Goal: Book appointment/travel/reservation

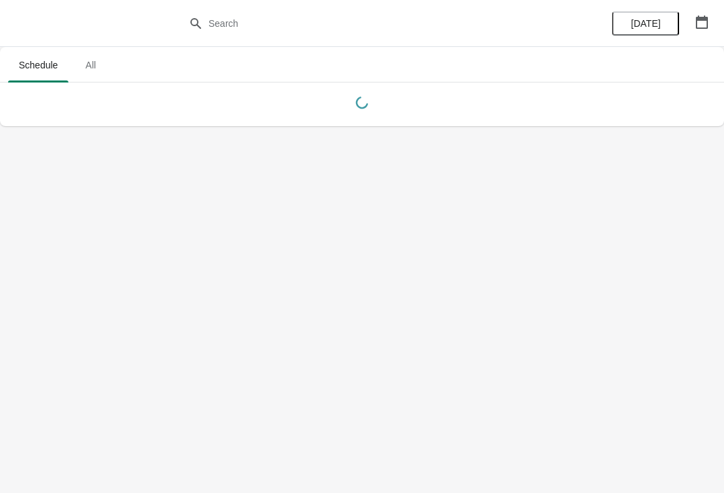
click at [698, 33] on button "button" at bounding box center [702, 22] width 24 height 24
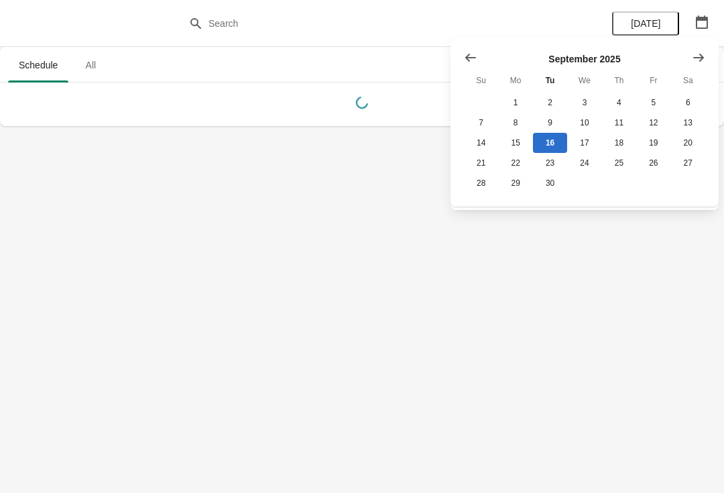
click at [691, 58] on button "Show next month, October 2025" at bounding box center [699, 58] width 24 height 24
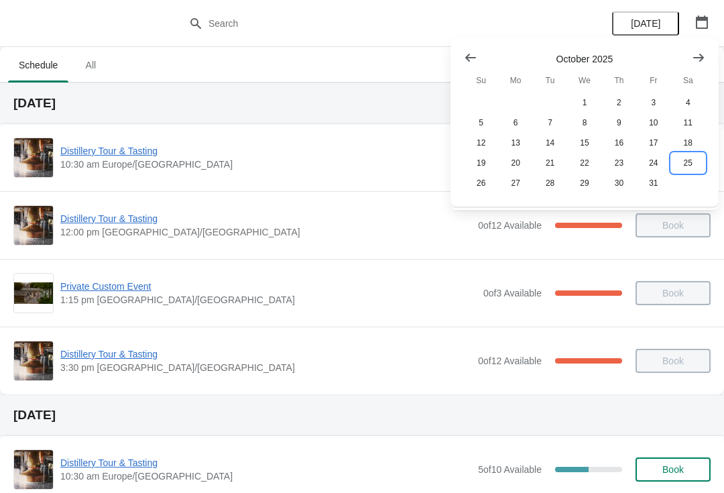
click at [686, 166] on button "25" at bounding box center [688, 163] width 34 height 20
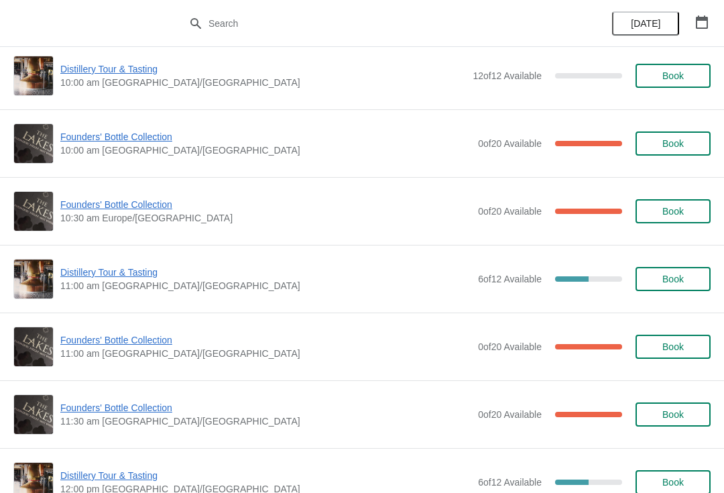
scroll to position [85, 0]
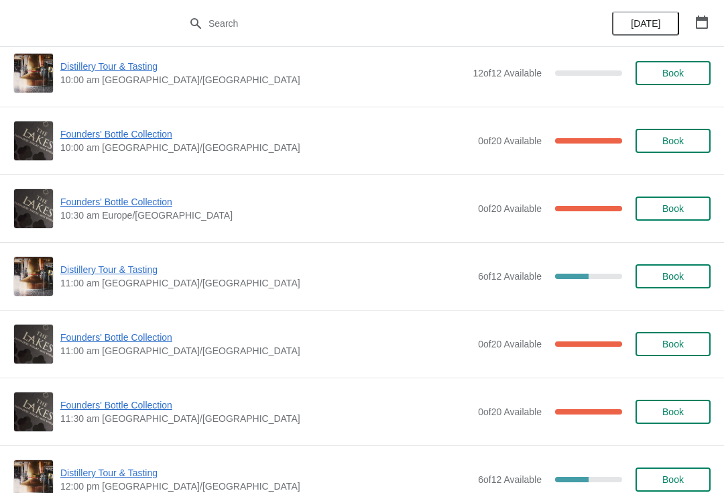
click at [127, 339] on span "Founders' Bottle Collection" at bounding box center [265, 337] width 411 height 13
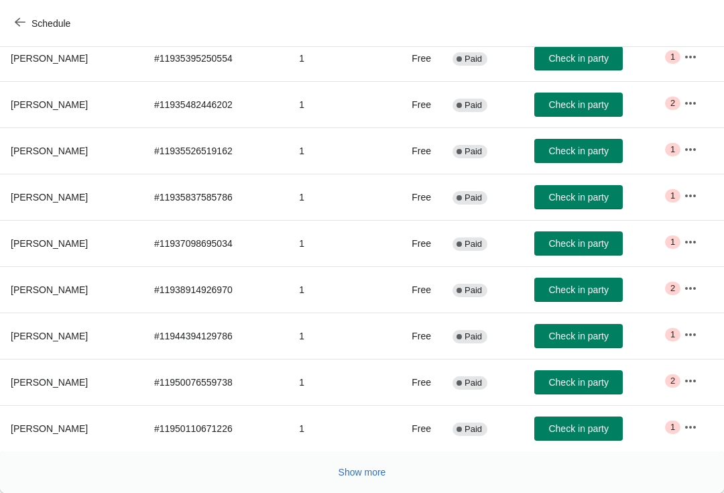
scroll to position [220, 0]
click at [368, 479] on button "Show more" at bounding box center [362, 472] width 58 height 24
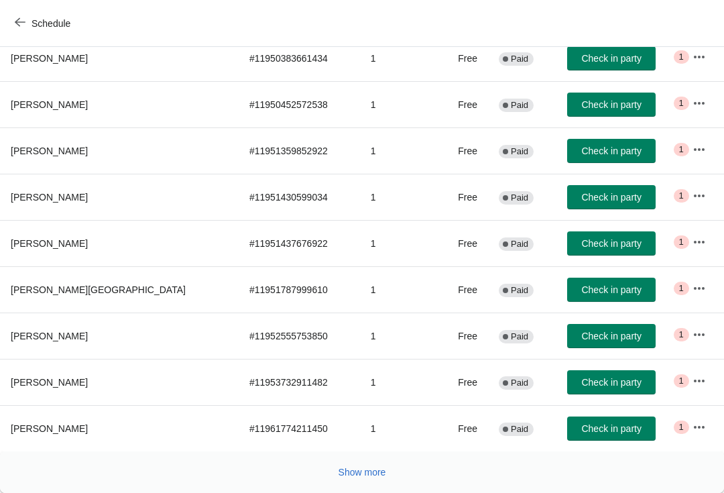
scroll to position [0, 0]
click at [361, 480] on button "Show more" at bounding box center [362, 472] width 58 height 24
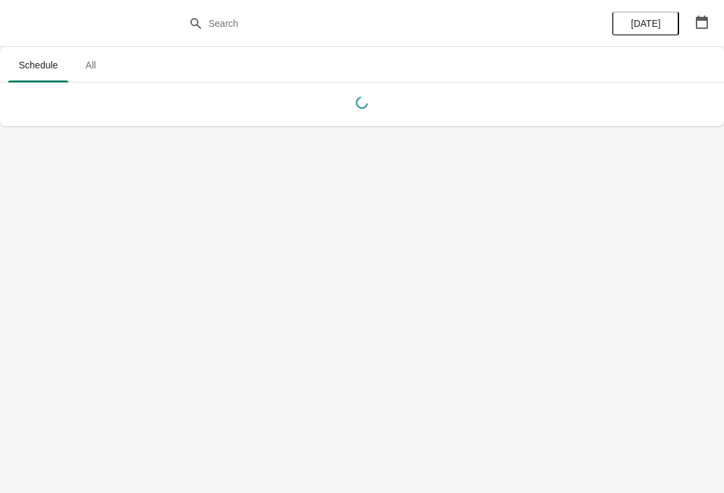
click at [708, 25] on icon "button" at bounding box center [702, 21] width 12 height 13
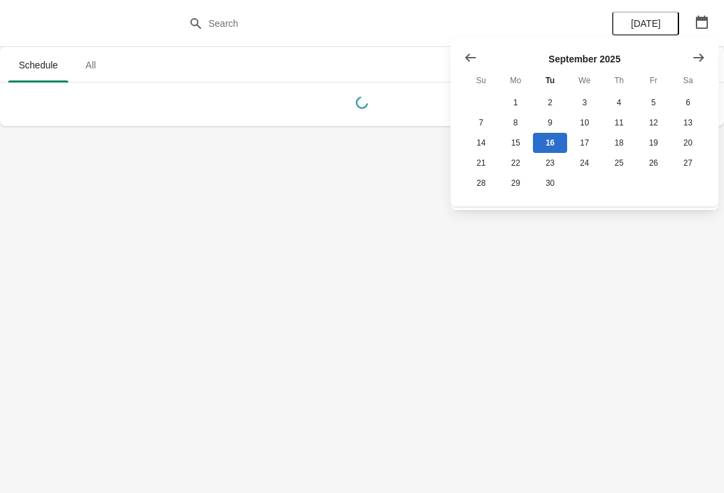
click at [710, 57] on button "Show next month, October 2025" at bounding box center [699, 58] width 24 height 24
click at [697, 170] on button "25" at bounding box center [688, 163] width 34 height 20
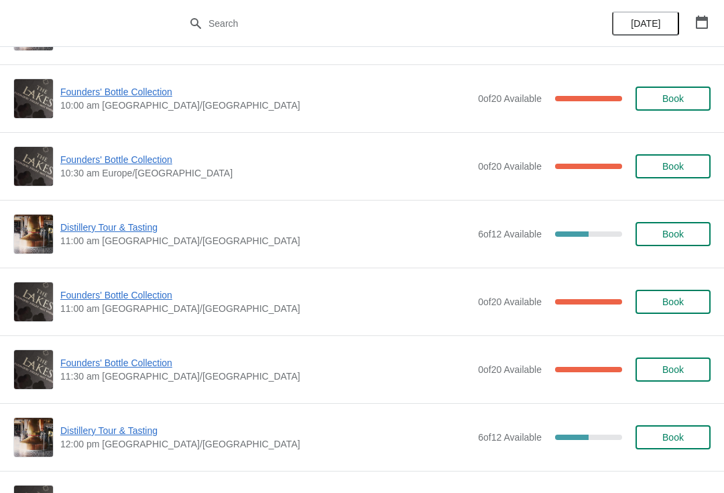
scroll to position [129, 0]
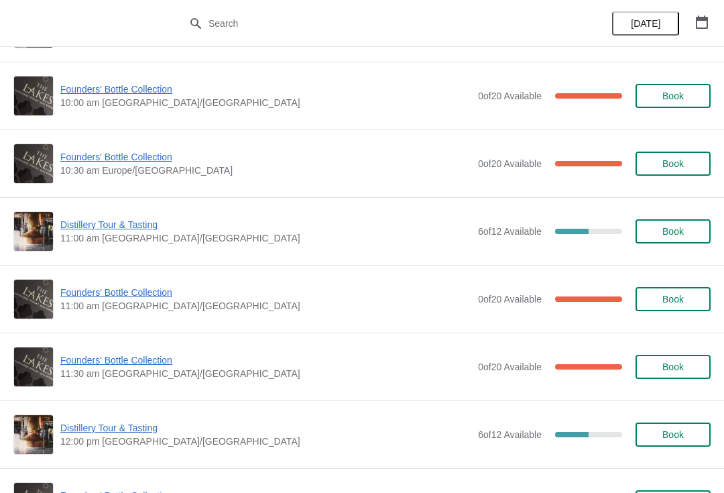
click at [128, 365] on span "Founders' Bottle Collection" at bounding box center [265, 359] width 411 height 13
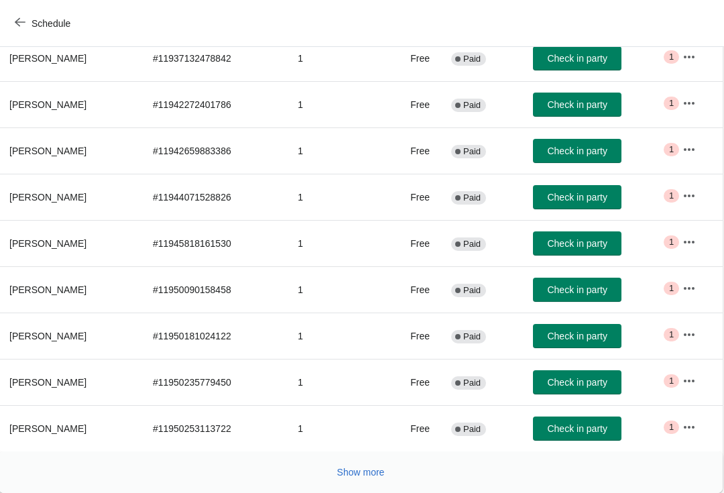
scroll to position [220, 1]
click at [355, 482] on button "Show more" at bounding box center [362, 472] width 58 height 24
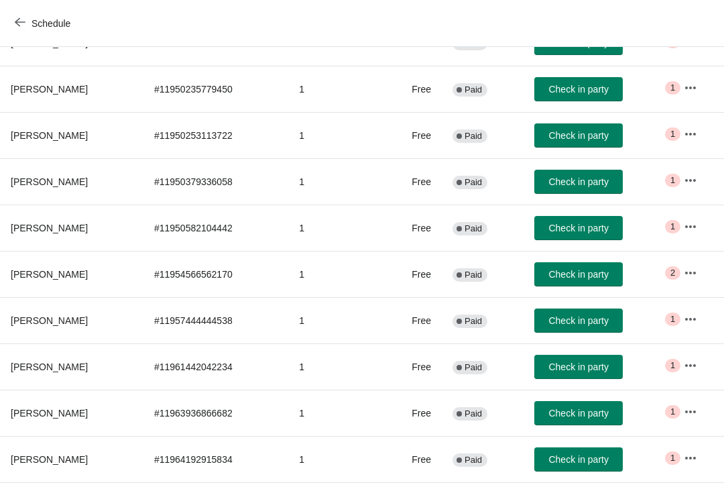
scroll to position [455, -13]
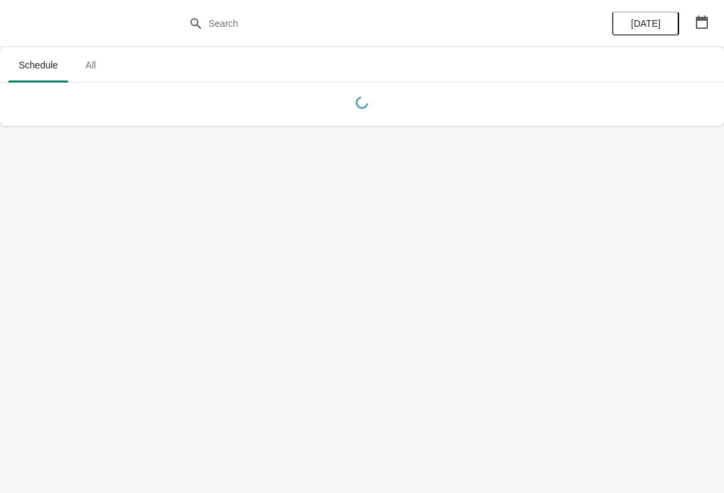
click at [713, 21] on button "button" at bounding box center [702, 22] width 24 height 24
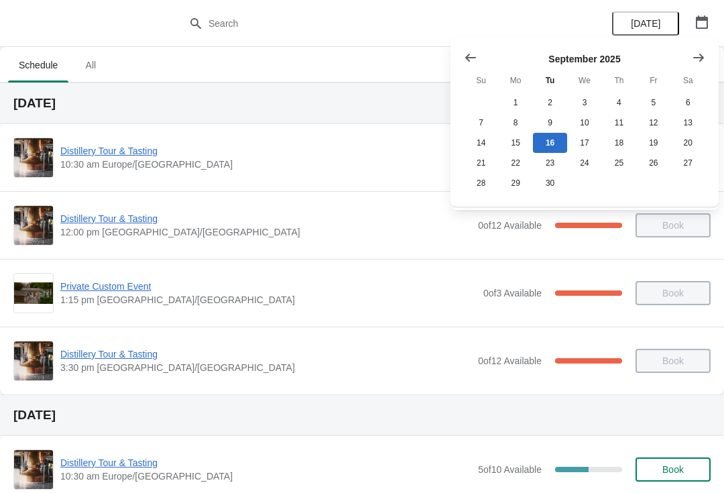
click at [699, 54] on icon "Show next month, October 2025" at bounding box center [698, 57] width 13 height 13
click at [690, 166] on button "25" at bounding box center [688, 163] width 34 height 20
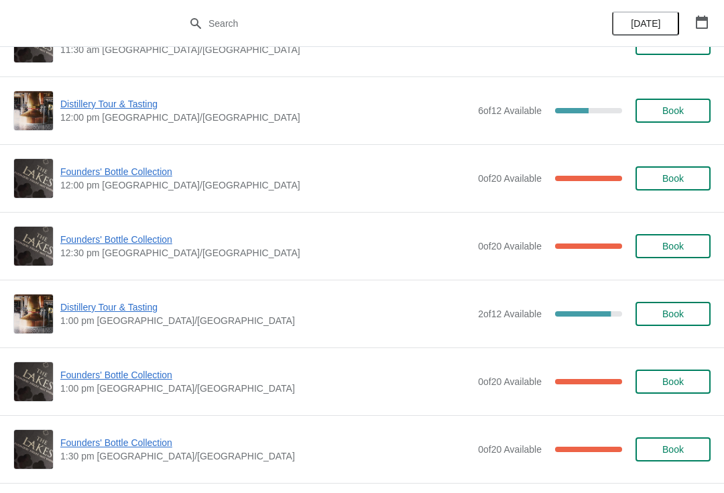
scroll to position [454, 0]
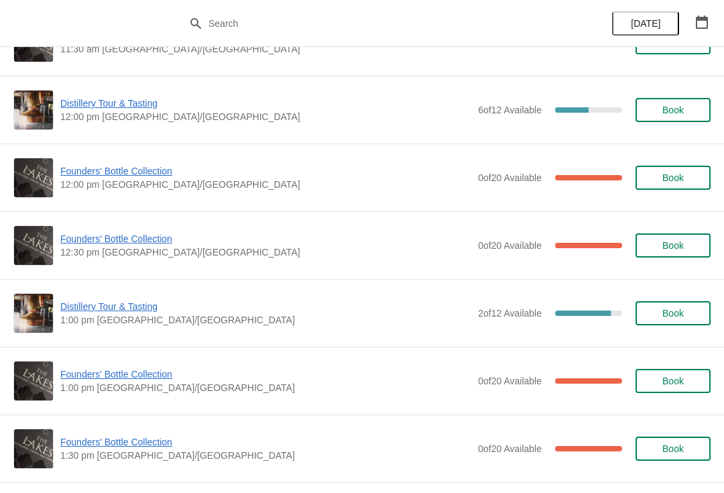
click at [109, 379] on span "Founders' Bottle Collection" at bounding box center [265, 374] width 411 height 13
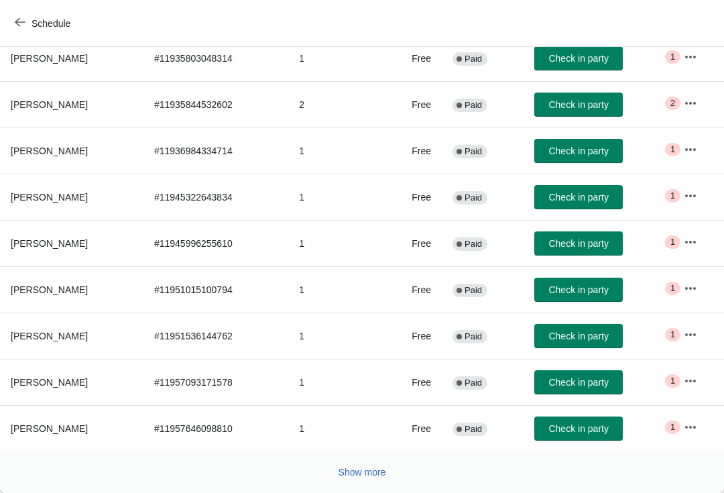
scroll to position [220, 0]
click at [43, 333] on span "[PERSON_NAME]" at bounding box center [49, 336] width 77 height 11
click at [370, 469] on span "Show more" at bounding box center [363, 472] width 48 height 11
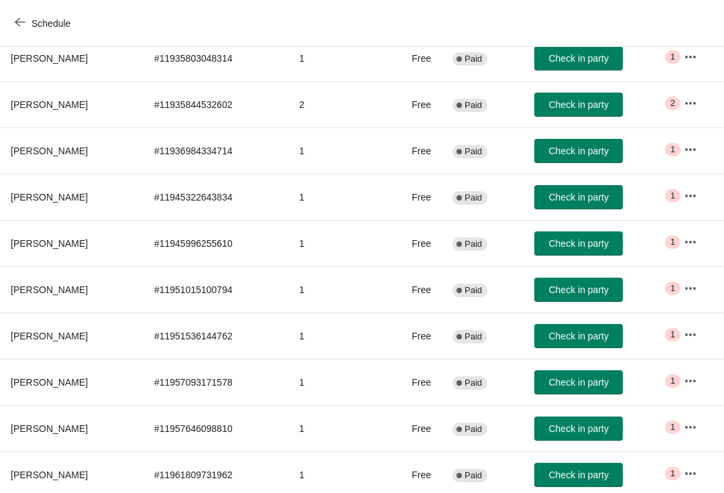
click at [70, 333] on th "[PERSON_NAME]" at bounding box center [72, 336] width 144 height 46
click at [53, 353] on th "[PERSON_NAME]" at bounding box center [72, 336] width 144 height 46
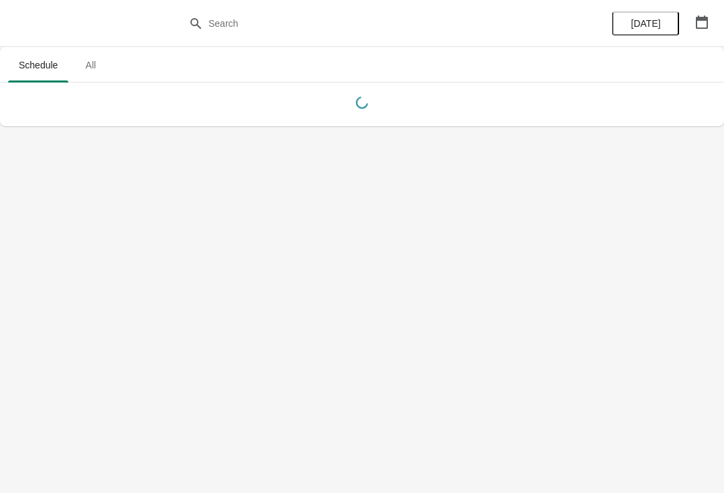
click at [702, 21] on icon "button" at bounding box center [701, 21] width 13 height 13
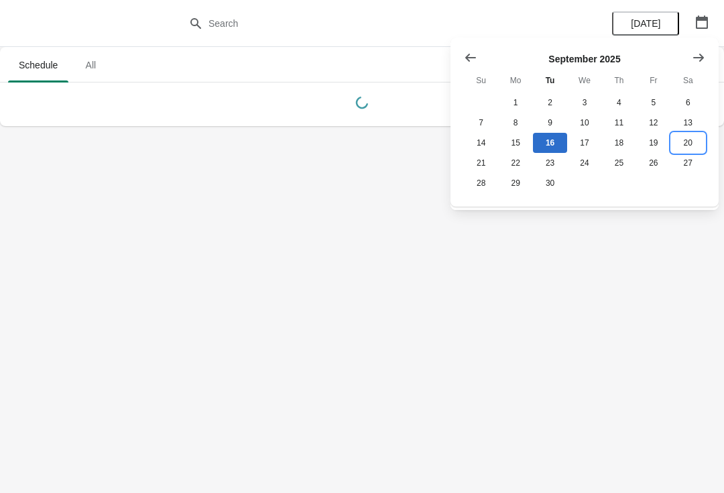
click at [691, 142] on button "20" at bounding box center [688, 143] width 34 height 20
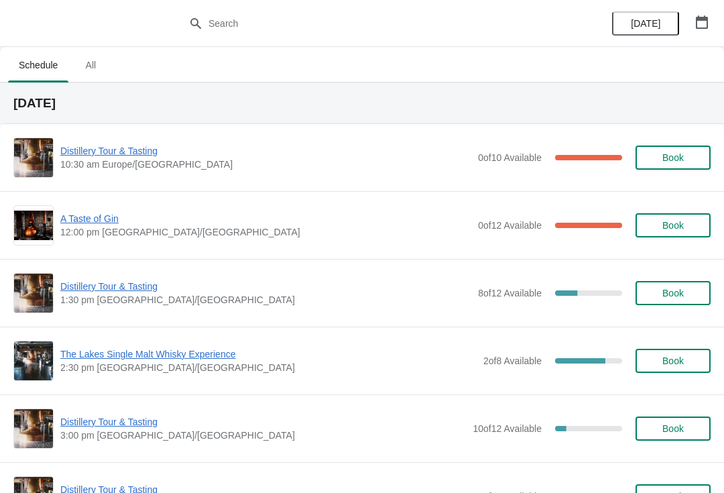
click at [156, 359] on span "The Lakes Single Malt Whisky Experience" at bounding box center [268, 353] width 416 height 13
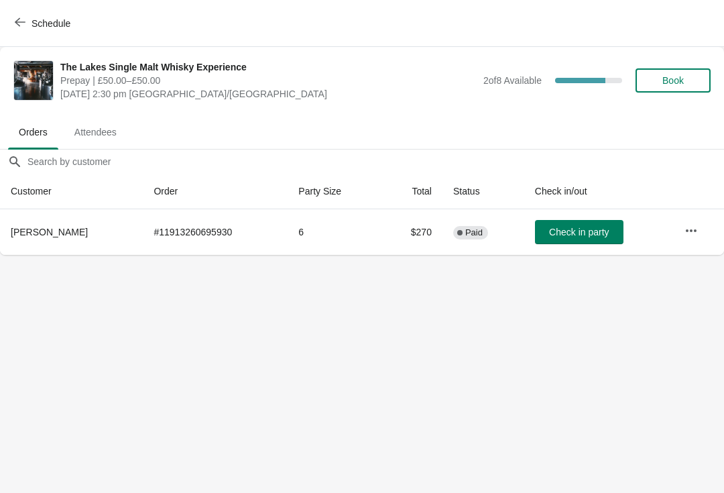
click at [22, 29] on span "button" at bounding box center [20, 23] width 11 height 13
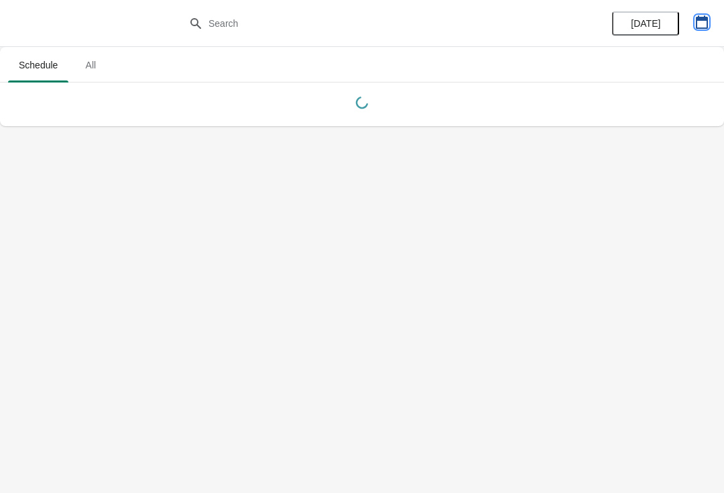
click at [713, 16] on button "button" at bounding box center [702, 22] width 24 height 24
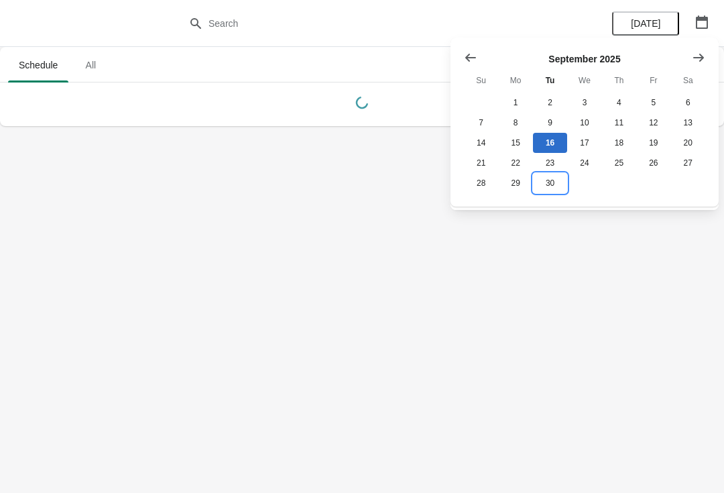
click at [549, 190] on button "30" at bounding box center [550, 183] width 34 height 20
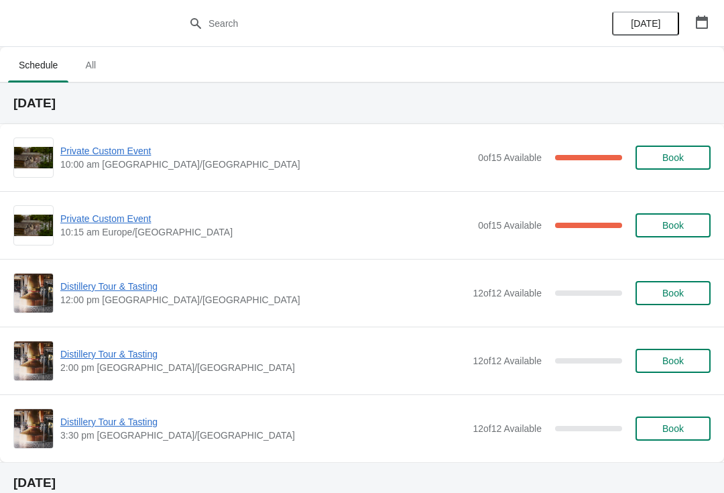
click at [702, 25] on icon "button" at bounding box center [701, 21] width 13 height 13
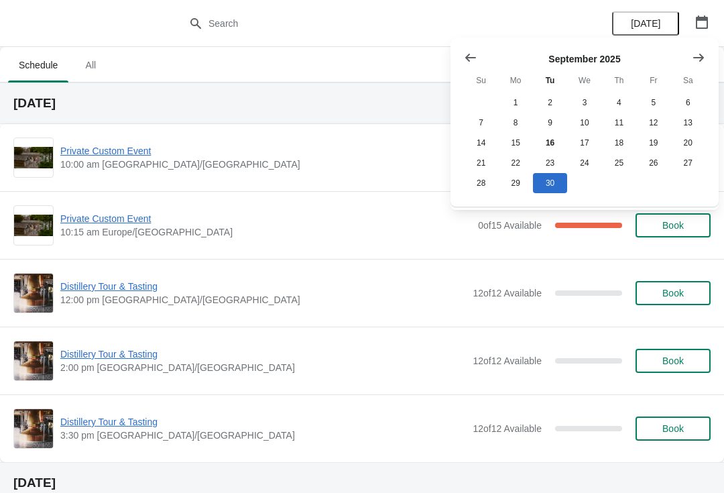
click at [709, 58] on button "Show next month, October 2025" at bounding box center [699, 58] width 24 height 24
click at [627, 181] on button "30" at bounding box center [619, 183] width 34 height 20
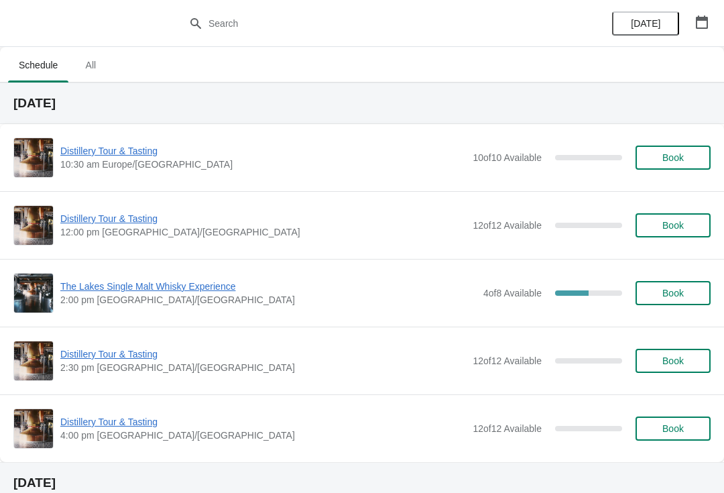
click at [714, 31] on button "button" at bounding box center [702, 22] width 24 height 24
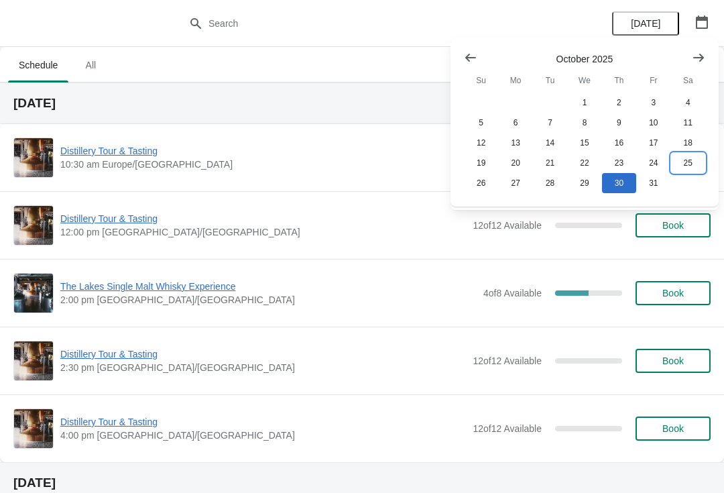
click at [685, 167] on button "25" at bounding box center [688, 163] width 34 height 20
